Goal: Information Seeking & Learning: Learn about a topic

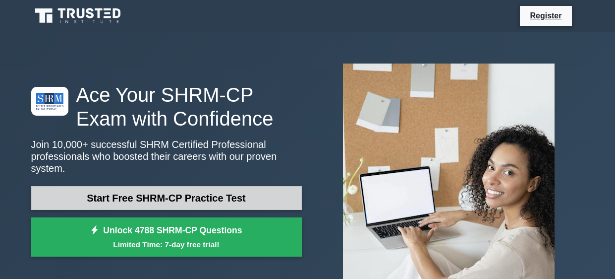
click at [210, 198] on link "Start Free SHRM-CP Practice Test" at bounding box center [166, 198] width 271 height 24
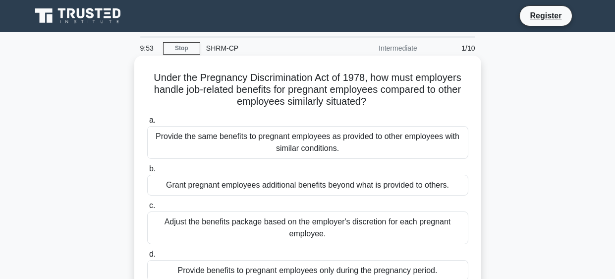
click at [415, 109] on div "Under the Pregnancy Discrimination Act of 1978, how must employers handle job-r…" at bounding box center [307, 175] width 339 height 231
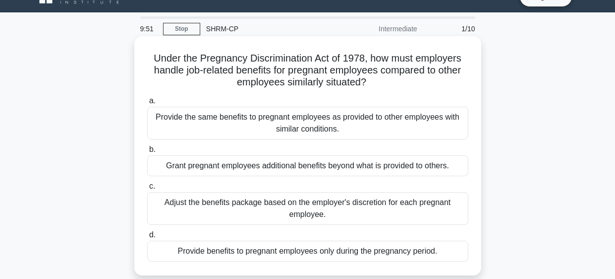
scroll to position [39, 0]
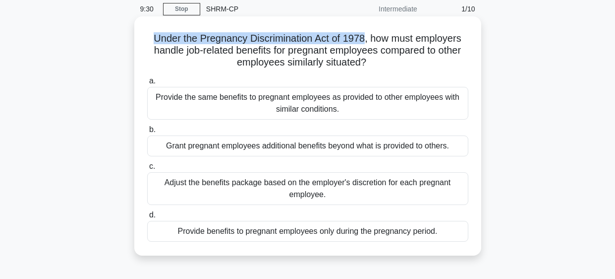
drag, startPoint x: 365, startPoint y: 39, endPoint x: 154, endPoint y: 34, distance: 210.8
click at [154, 34] on h5 "Under the Pregnancy Discrimination Act of 1978, how must employers handle job-r…" at bounding box center [307, 50] width 323 height 37
copy h5 "Under the Pregnancy Discrimination Act of 1978"
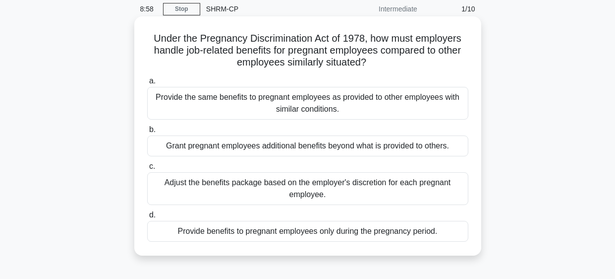
click at [281, 106] on div "Provide the same benefits to pregnant employees as provided to other employees …" at bounding box center [307, 103] width 321 height 33
click at [147, 84] on input "a. Provide the same benefits to pregnant employees as provided to other employe…" at bounding box center [147, 81] width 0 height 6
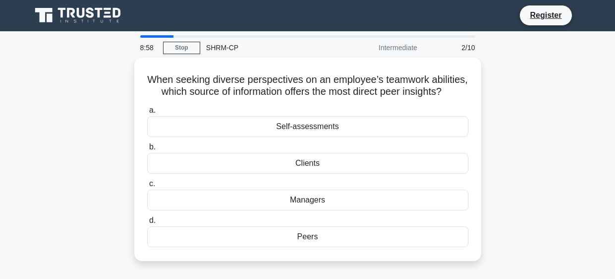
scroll to position [0, 0]
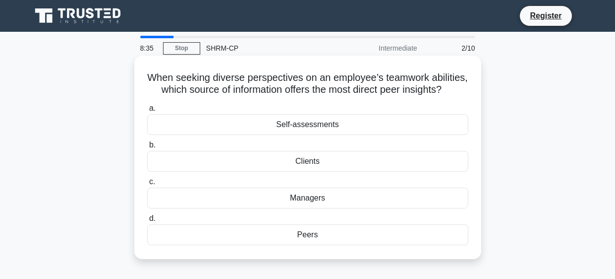
click at [304, 236] on div "Peers" at bounding box center [307, 234] width 321 height 21
click at [147, 222] on input "d. Peers" at bounding box center [147, 218] width 0 height 6
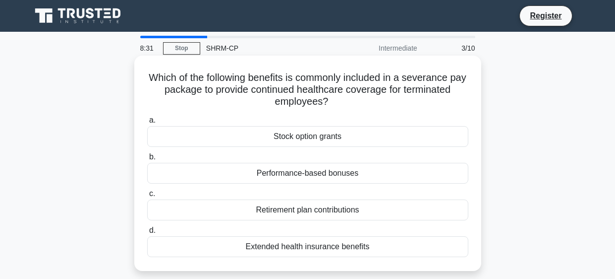
click at [351, 102] on h5 "Which of the following benefits is commonly included in a severance pay package…" at bounding box center [307, 89] width 323 height 37
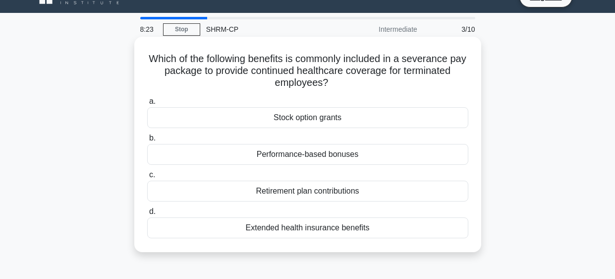
scroll to position [19, 0]
click at [348, 228] on div "Extended health insurance benefits" at bounding box center [307, 227] width 321 height 21
click at [147, 214] on input "d. Extended health insurance benefits" at bounding box center [147, 211] width 0 height 6
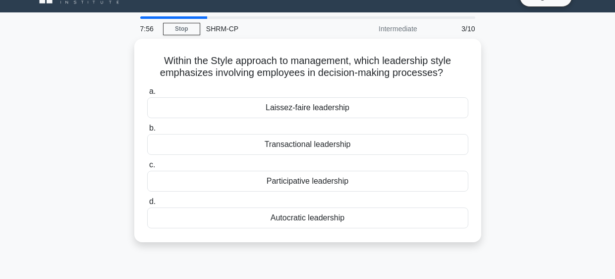
scroll to position [0, 0]
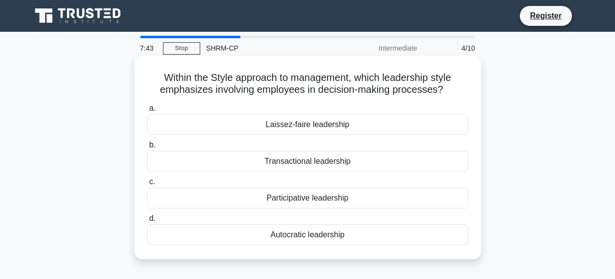
click at [317, 195] on div "Participative leadership" at bounding box center [307, 197] width 321 height 21
click at [147, 185] on input "c. Participative leadership" at bounding box center [147, 182] width 0 height 6
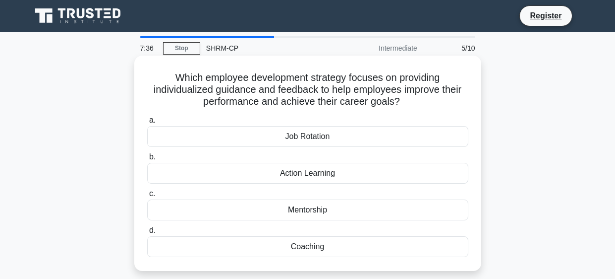
click at [174, 110] on div "Which employee development strategy focuses on providing individualized guidanc…" at bounding box center [307, 163] width 339 height 207
click at [330, 212] on div "Mentorship" at bounding box center [307, 209] width 321 height 21
click at [147, 197] on input "c. Mentorship" at bounding box center [147, 193] width 0 height 6
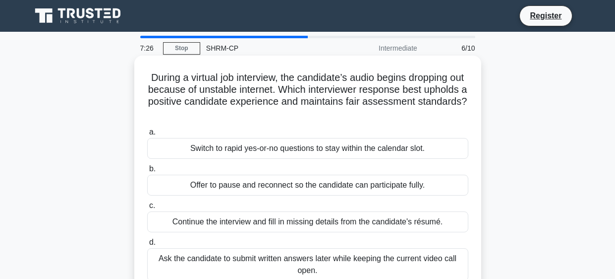
click at [234, 107] on h5 "During a virtual job interview, the candidate’s audio begins dropping out becau…" at bounding box center [307, 95] width 323 height 49
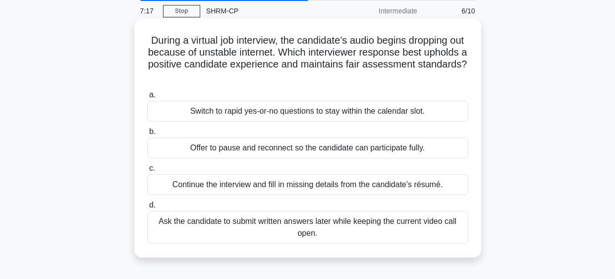
scroll to position [39, 0]
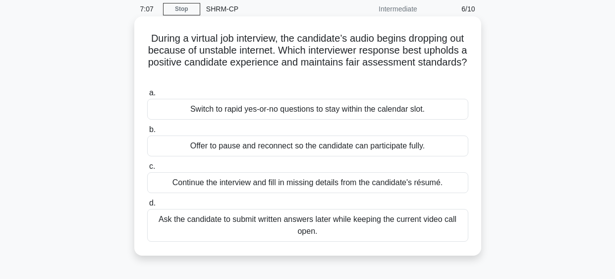
click at [308, 148] on div "Offer to pause and reconnect so the candidate can participate fully." at bounding box center [307, 145] width 321 height 21
click at [147, 133] on input "b. Offer to pause and reconnect so the candidate can participate fully." at bounding box center [147, 129] width 0 height 6
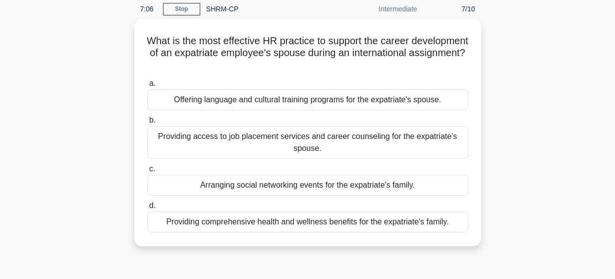
scroll to position [0, 0]
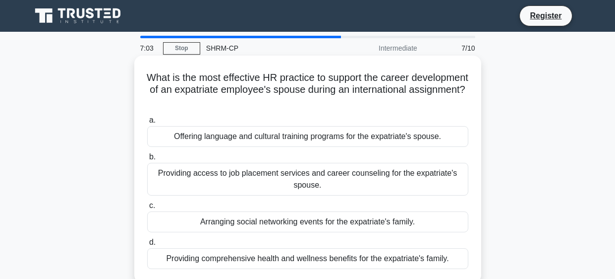
click at [277, 102] on h5 "What is the most effective HR practice to support the career development of an …" at bounding box center [307, 89] width 323 height 37
drag, startPoint x: 224, startPoint y: 89, endPoint x: 177, endPoint y: 89, distance: 47.1
click at [177, 89] on h5 "What is the most effective HR practice to support the career development of an …" at bounding box center [307, 89] width 323 height 37
copy h5 "expatriate"
click at [274, 100] on h5 "What is the most effective HR practice to support the career development of an …" at bounding box center [307, 89] width 323 height 37
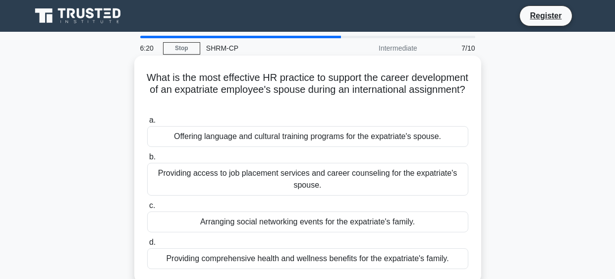
click at [260, 254] on div "Providing comprehensive health and wellness benefits for the expatriate's famil…" at bounding box center [307, 258] width 321 height 21
click at [147, 245] on input "d. Providing comprehensive health and wellness benefits for the expatriate's fa…" at bounding box center [147, 242] width 0 height 6
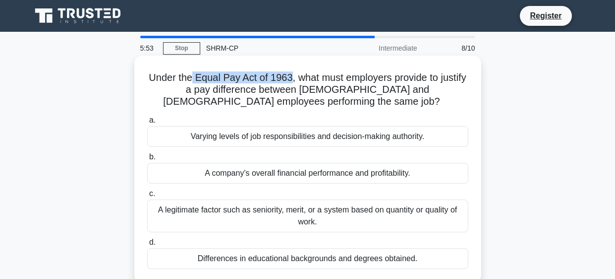
drag, startPoint x: 291, startPoint y: 74, endPoint x: 193, endPoint y: 74, distance: 97.7
click at [193, 74] on h5 "Under the Equal Pay Act of 1963, what must employers provide to justify a pay d…" at bounding box center [307, 89] width 323 height 37
copy h5 "Equal Pay Act of 1963"
click at [272, 206] on div "A legitimate factor such as seniority, merit, or a system based on quantity or …" at bounding box center [307, 215] width 321 height 33
click at [147, 197] on input "c. A legitimate factor such as seniority, merit, or a system based on quantity …" at bounding box center [147, 193] width 0 height 6
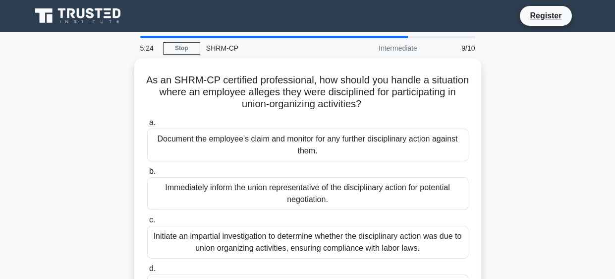
click at [98, 126] on div "As an SHRM-CP certified professional, how should you handle a situation where a…" at bounding box center [307, 195] width 565 height 275
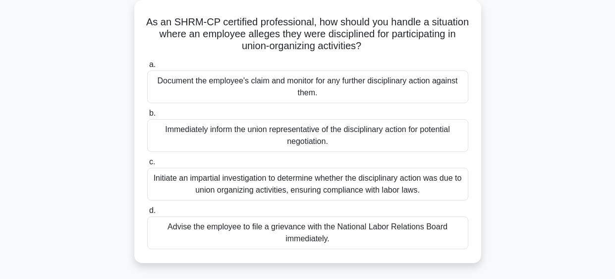
scroll to position [59, 0]
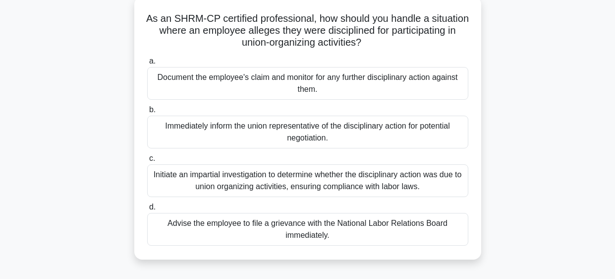
click at [313, 174] on div "Initiate an impartial investigation to determine whether the disciplinary actio…" at bounding box center [307, 180] width 321 height 33
click at [147, 162] on input "c. Initiate an impartial investigation to determine whether the disciplinary ac…" at bounding box center [147, 158] width 0 height 6
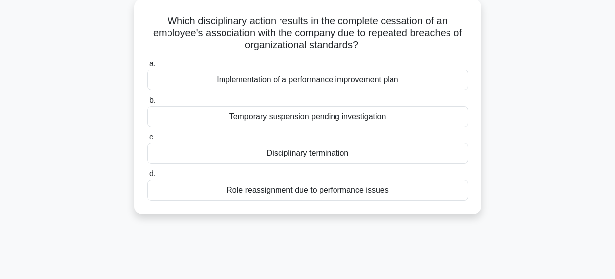
scroll to position [0, 0]
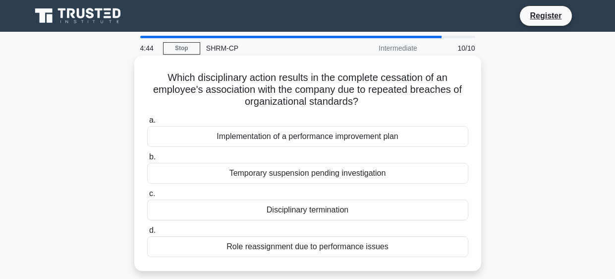
click at [422, 107] on h5 "Which disciplinary action results in the complete cessation of an employee's as…" at bounding box center [307, 89] width 323 height 37
click at [331, 207] on div "Disciplinary termination" at bounding box center [307, 209] width 321 height 21
click at [147, 197] on input "c. Disciplinary termination" at bounding box center [147, 193] width 0 height 6
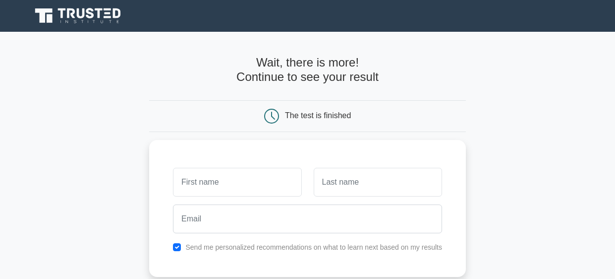
click at [462, 129] on div "The test is finished" at bounding box center [307, 116] width 317 height 32
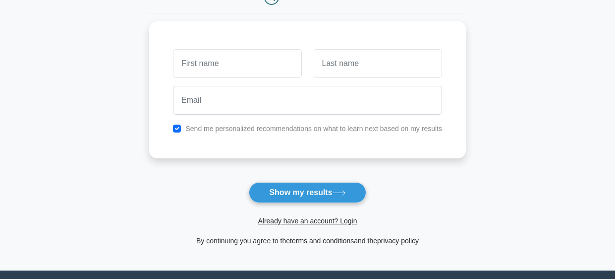
scroll to position [138, 0]
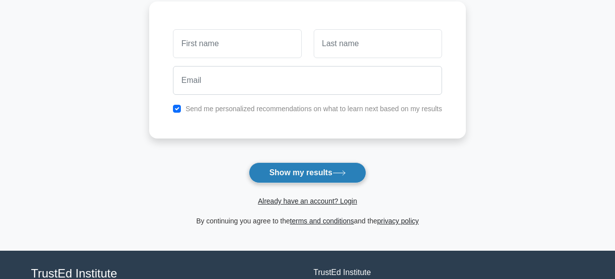
click at [343, 179] on button "Show my results" at bounding box center [307, 172] width 117 height 21
